Goal: Information Seeking & Learning: Find contact information

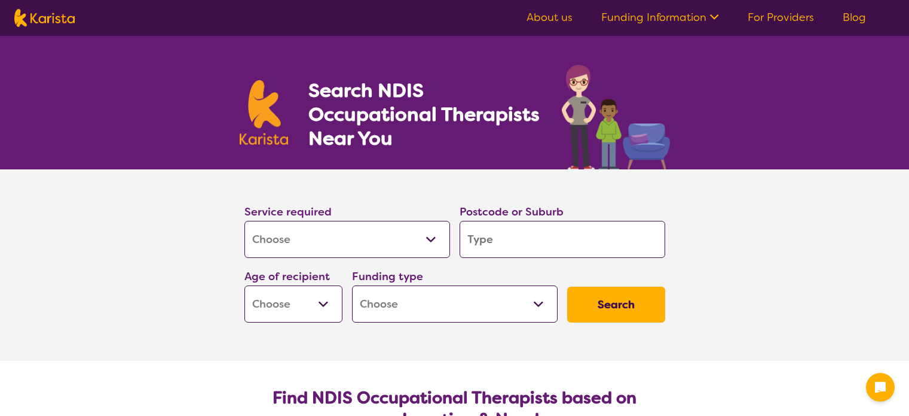
select select "[MEDICAL_DATA]"
drag, startPoint x: 0, startPoint y: 0, endPoint x: 512, endPoint y: 234, distance: 563.5
click at [512, 234] on input "search" at bounding box center [563, 239] width 206 height 37
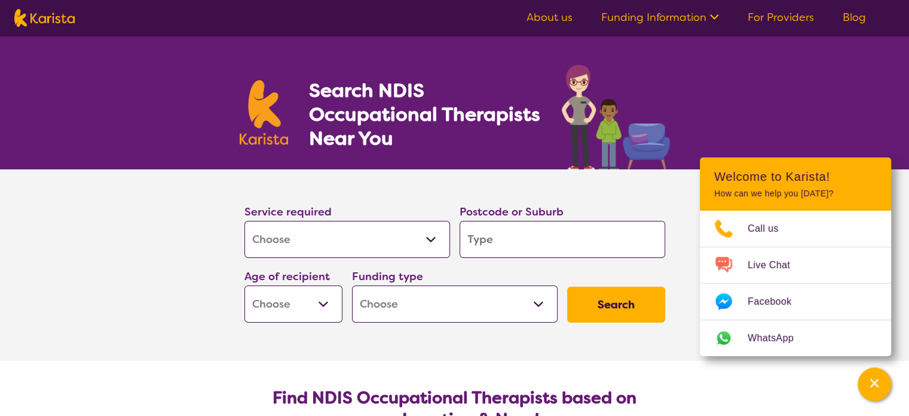
type input "5"
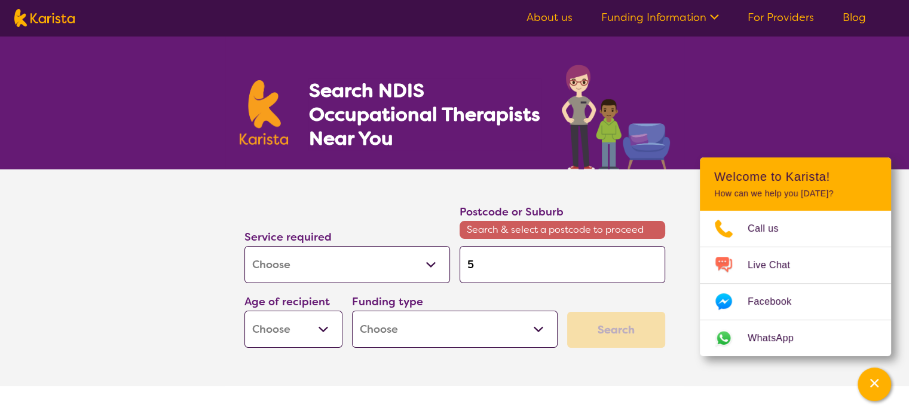
type input "50"
type input "500"
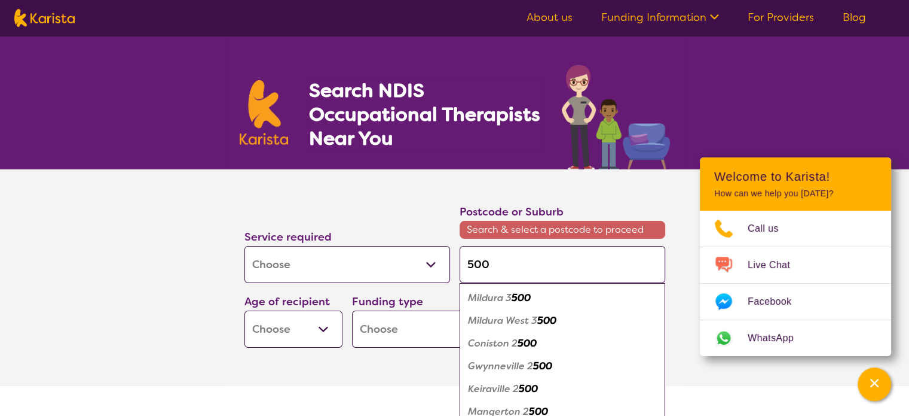
type input "50"
type input "503"
type input "5039"
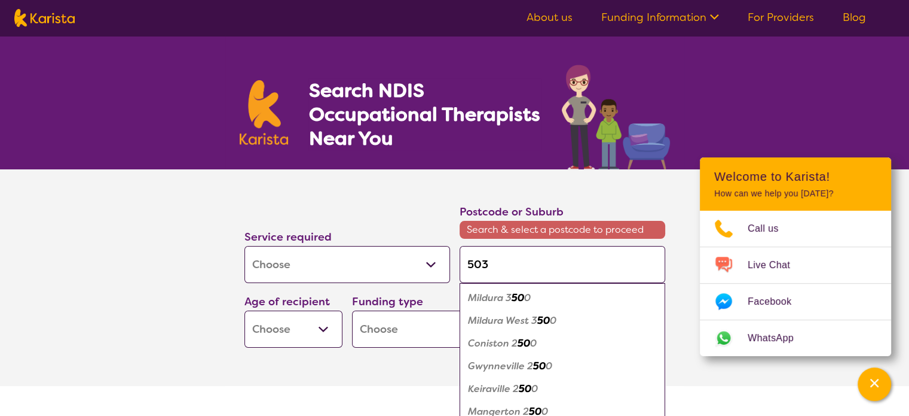
type input "5039"
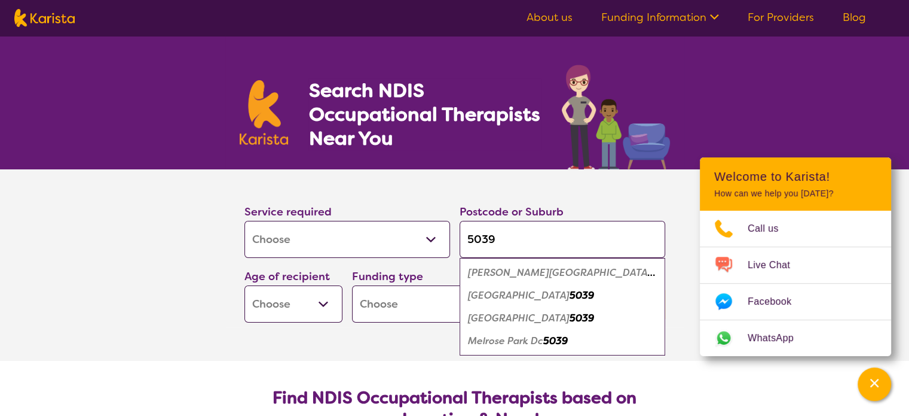
type input "5039"
click at [505, 296] on em "[GEOGRAPHIC_DATA]" at bounding box center [519, 295] width 102 height 13
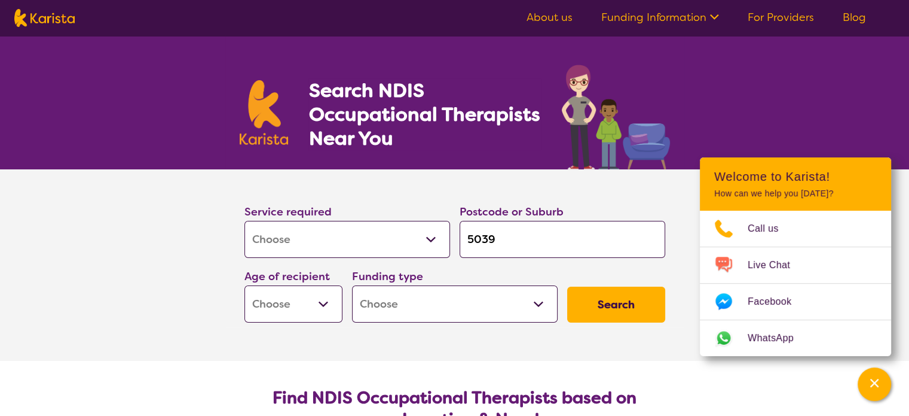
click at [300, 304] on select "Early Childhood - 0 to 9 Child - 10 to 11 Adolescent - 12 to 17 Adult - 18 to 6…" at bounding box center [294, 303] width 98 height 37
select select "AS"
click at [245, 285] on select "Early Childhood - 0 to 9 Child - 10 to 11 Adolescent - 12 to 17 Adult - 18 to 6…" at bounding box center [294, 303] width 98 height 37
select select "AS"
click at [464, 304] on select "Home Care Package (HCP) National Disability Insurance Scheme (NDIS) I don't know" at bounding box center [455, 303] width 206 height 37
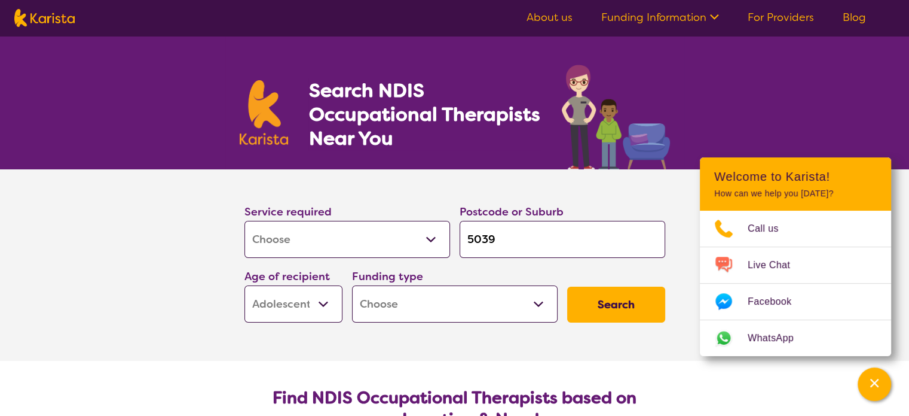
click at [469, 320] on select "Home Care Package (HCP) National Disability Insurance Scheme (NDIS) I don't know" at bounding box center [455, 303] width 206 height 37
click at [634, 298] on button "Search" at bounding box center [616, 304] width 98 height 36
click at [420, 298] on select "Home Care Package (HCP) National Disability Insurance Scheme (NDIS) I don't know" at bounding box center [455, 303] width 206 height 37
select select "NDIS"
click at [352, 285] on select "Home Care Package (HCP) National Disability Insurance Scheme (NDIS) I don't know" at bounding box center [455, 303] width 206 height 37
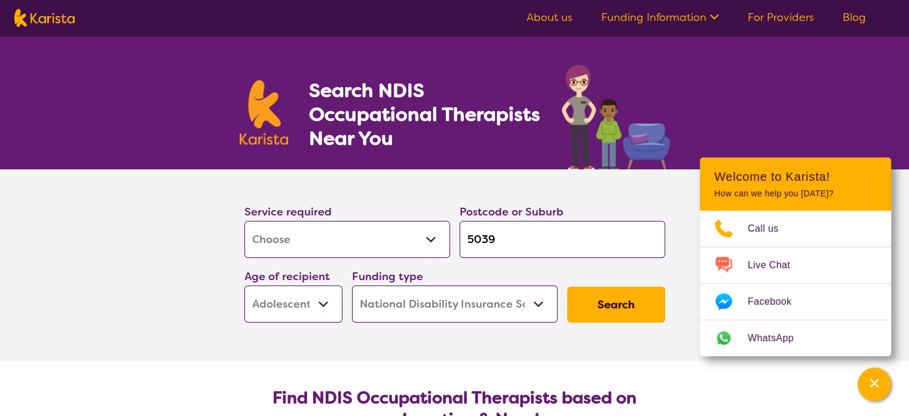
select select "NDIS"
click at [616, 303] on button "Search" at bounding box center [616, 304] width 98 height 36
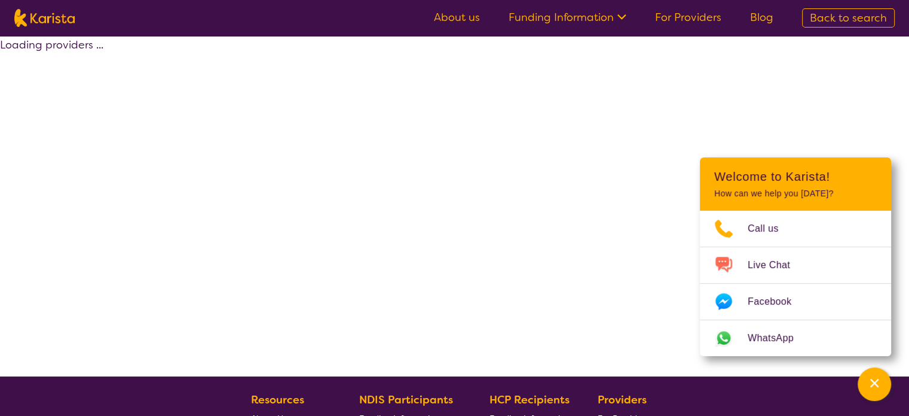
select select "by_score"
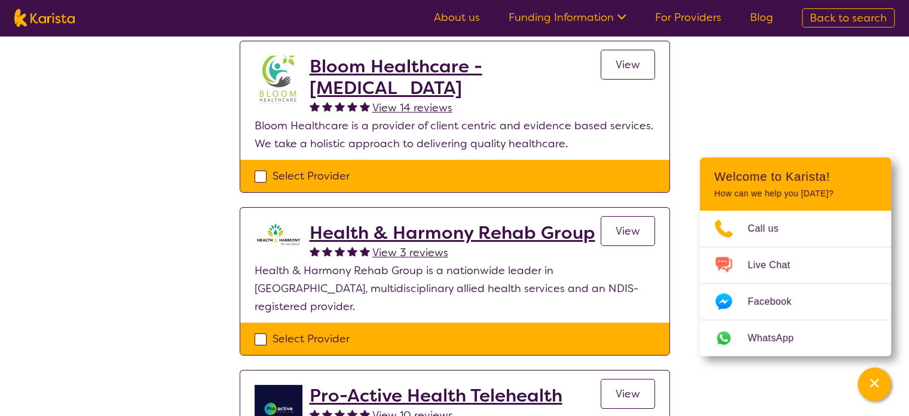
scroll to position [60, 0]
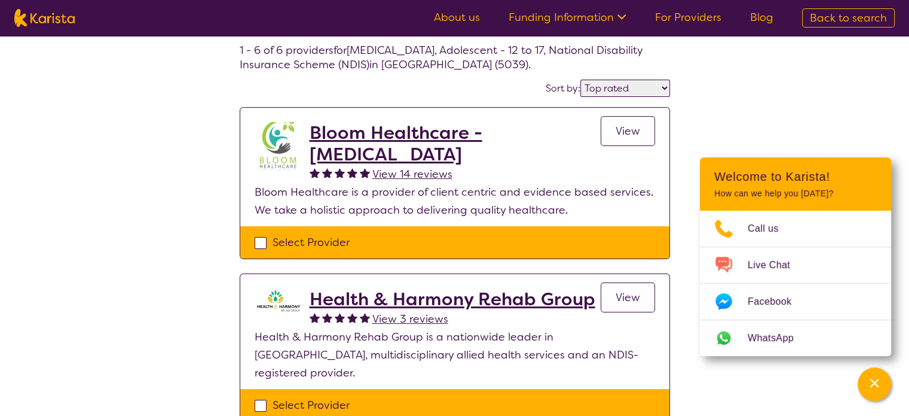
click at [426, 140] on h2 "Bloom Healthcare - [MEDICAL_DATA]" at bounding box center [455, 143] width 291 height 43
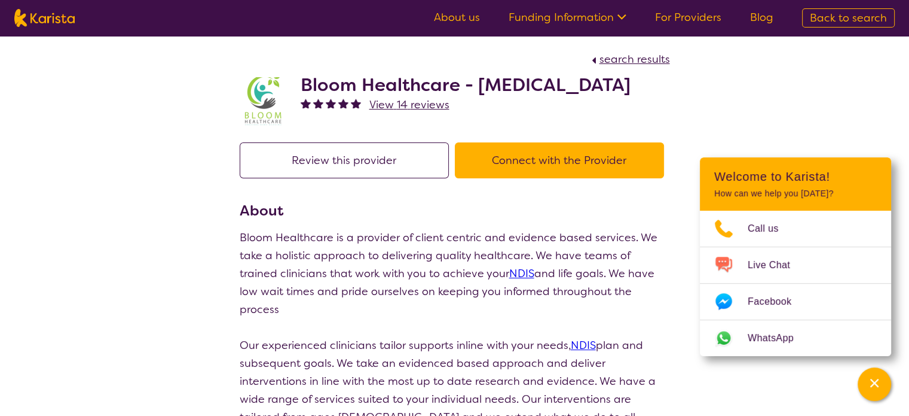
drag, startPoint x: 378, startPoint y: 109, endPoint x: 301, endPoint y: 84, distance: 80.6
click at [301, 84] on h2 "Bloom Healthcare - [MEDICAL_DATA]" at bounding box center [466, 85] width 330 height 22
copy h2 "Bloom Healthcare - [MEDICAL_DATA]"
